Goal: Information Seeking & Learning: Learn about a topic

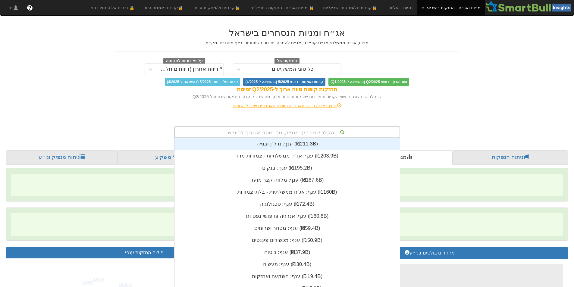
scroll to position [1, 0]
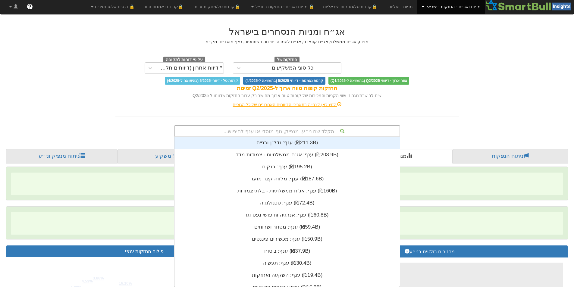
click at [286, 133] on div "הקלד שם ני״ע, מנפיק, גוף מוסדי או ענף לחיפוש..." at bounding box center [287, 131] width 225 height 10
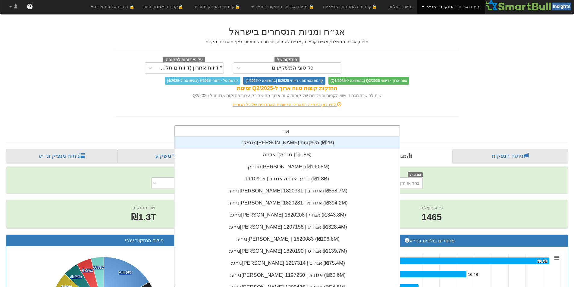
scroll to position [84, 0]
type input "[PERSON_NAME]"
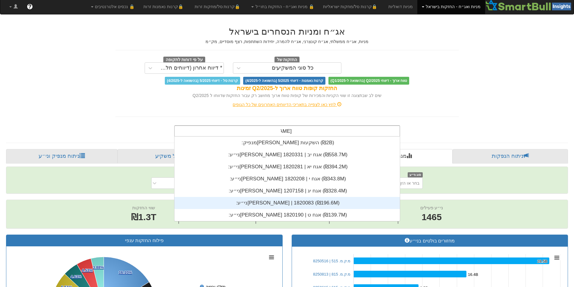
click at [292, 202] on div "ני״ע: ‏[PERSON_NAME] | 1820083 ‎(₪196.6M)‎" at bounding box center [286, 203] width 225 height 12
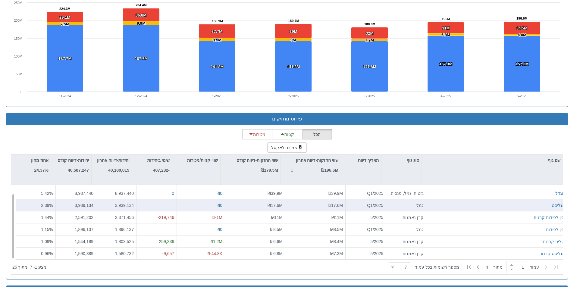
scroll to position [477, 0]
